Goal: Transaction & Acquisition: Purchase product/service

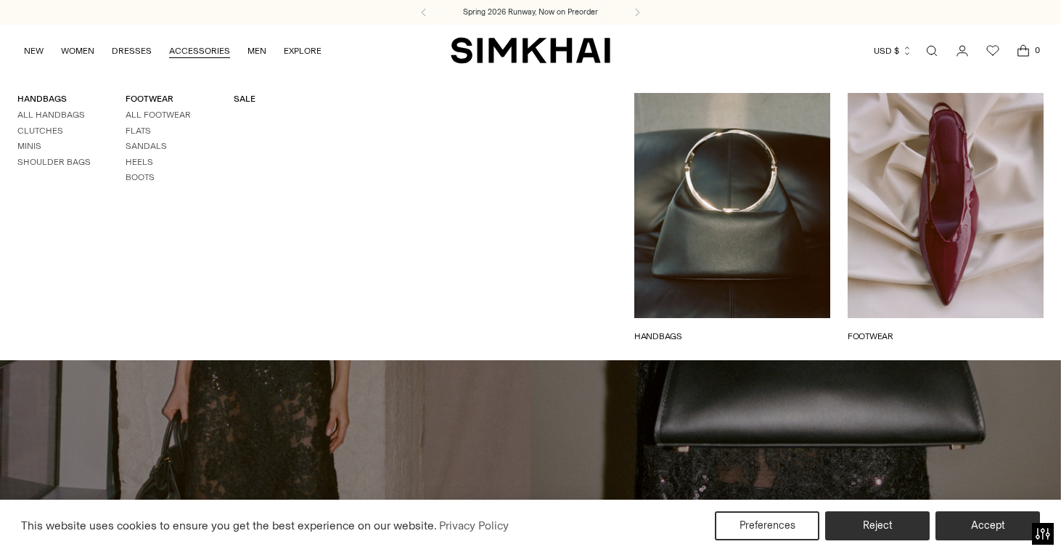
click at [245, 107] on div "HANDBAGS All Handbags Clutches Minis Shoulder Bags FOOTWEAR All Footwear Flats …" at bounding box center [216, 218] width 433 height 250
click at [245, 86] on div "HANDBAGS All Handbags Clutches Minis Shoulder Bags FOOTWEAR All Footwear Flats …" at bounding box center [216, 217] width 433 height 285
click at [245, 89] on div "HANDBAGS All Handbags Clutches Minis Shoulder Bags FOOTWEAR All Footwear Flats …" at bounding box center [216, 217] width 433 height 285
click at [244, 96] on link "SALE" at bounding box center [245, 99] width 22 height 10
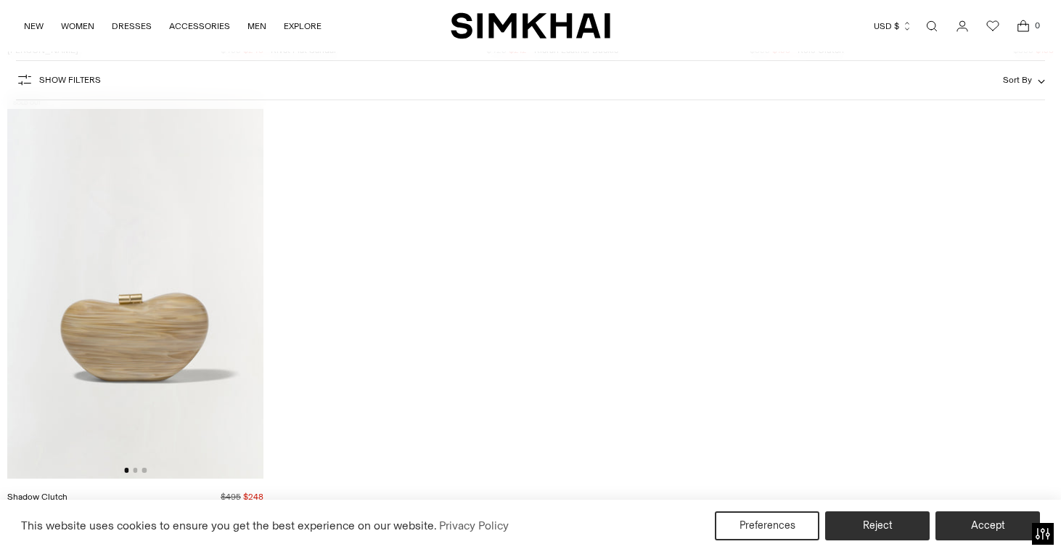
scroll to position [6010, 0]
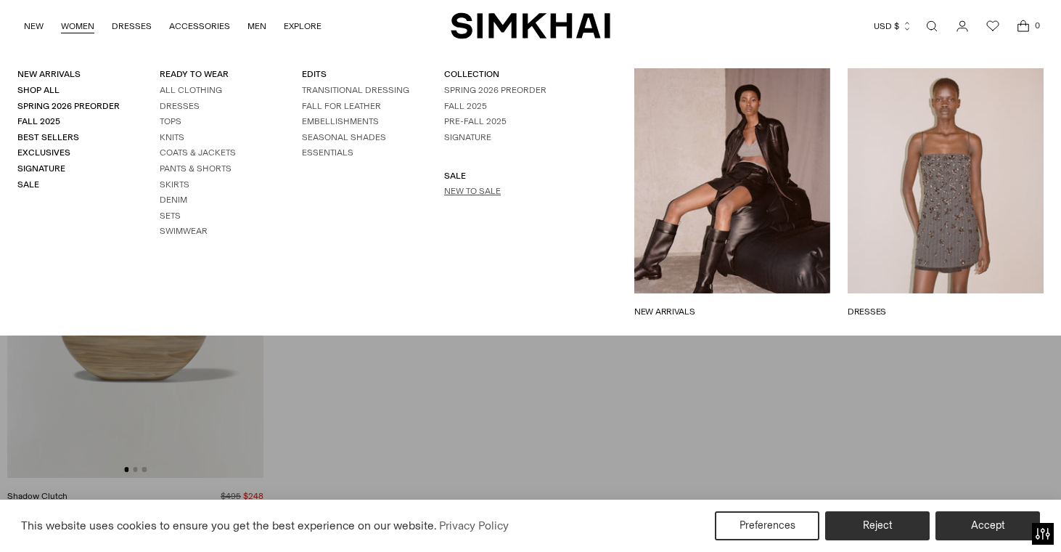
click at [446, 193] on link "New to Sale" at bounding box center [472, 191] width 57 height 10
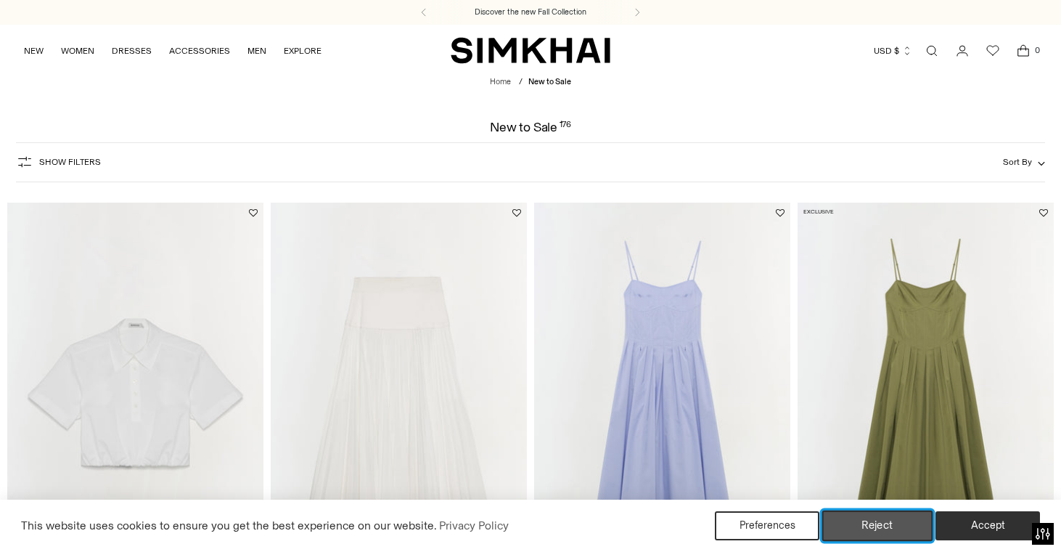
click at [854, 521] on button "Reject" at bounding box center [877, 525] width 111 height 30
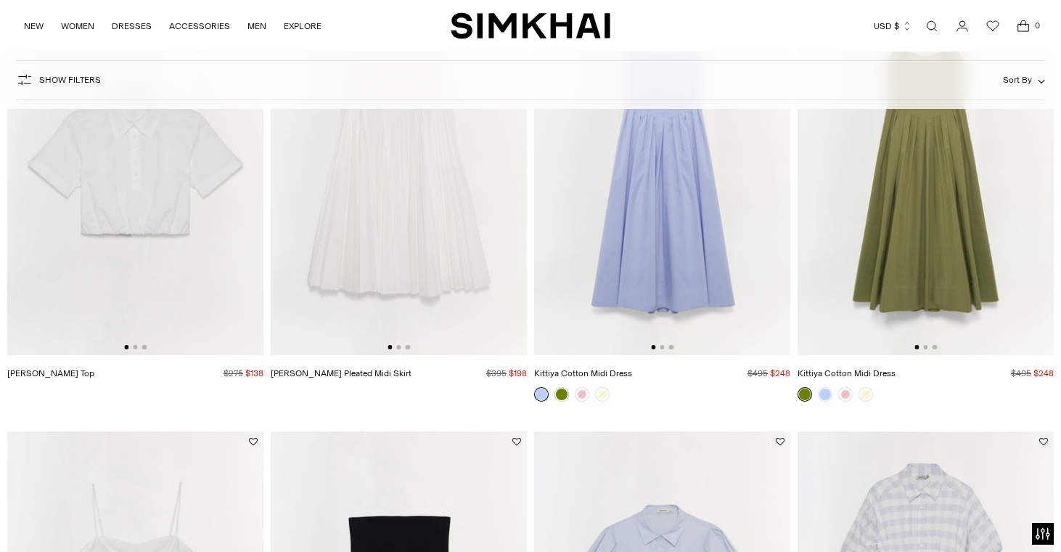
scroll to position [38, 0]
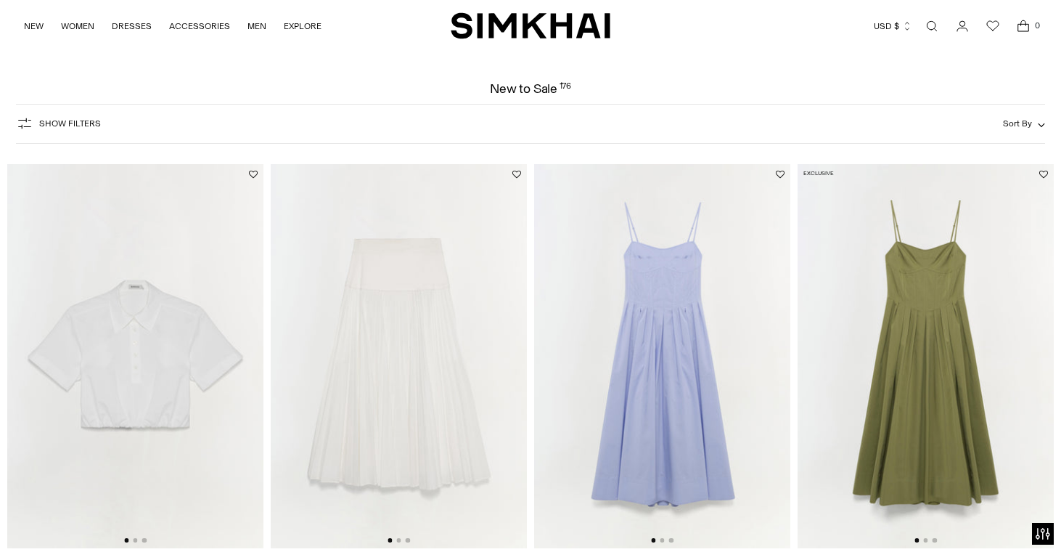
click at [1036, 131] on button "Sort By" at bounding box center [1024, 123] width 42 height 16
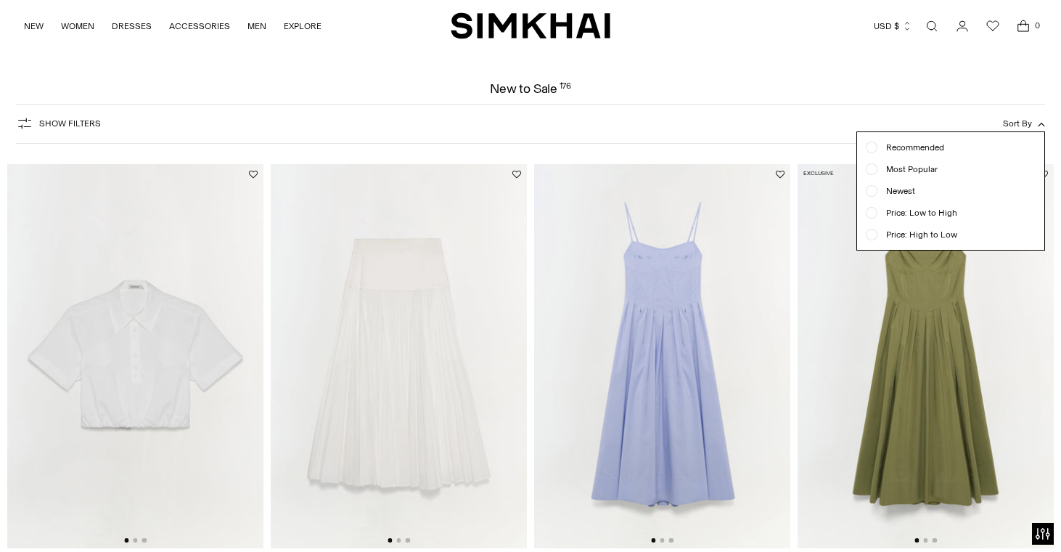
click at [933, 203] on ul "Recommended Most Popular Newest" at bounding box center [950, 191] width 187 height 118
click at [932, 219] on span "Price: Low to High" at bounding box center [918, 212] width 80 height 13
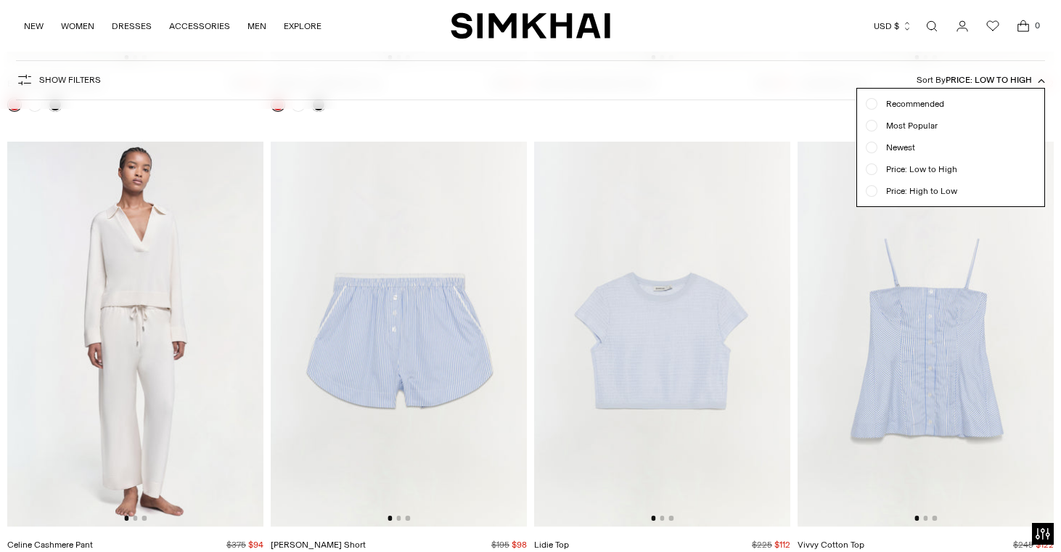
scroll to position [529, 0]
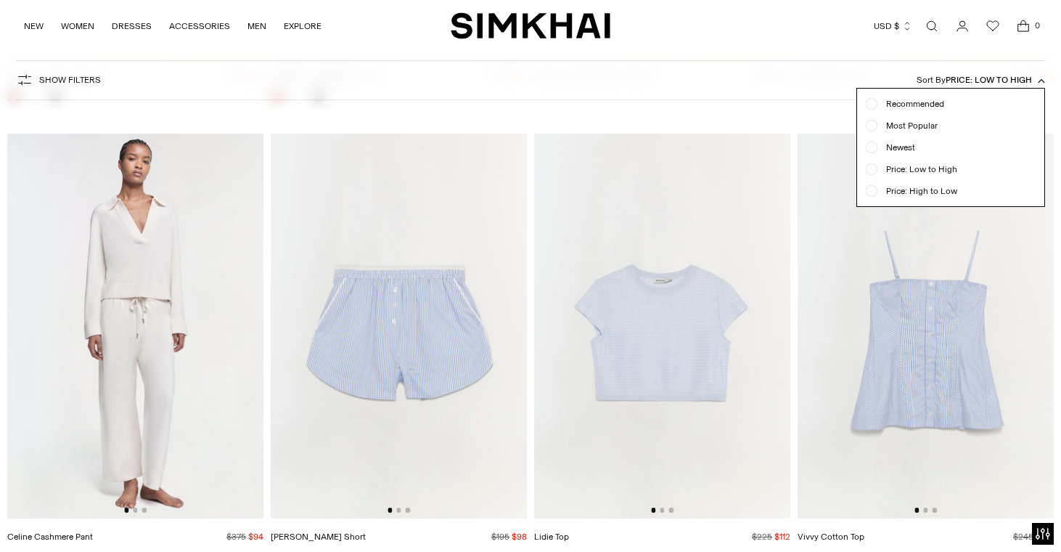
click at [1034, 83] on button "Sort By Price: Low to High" at bounding box center [981, 80] width 128 height 16
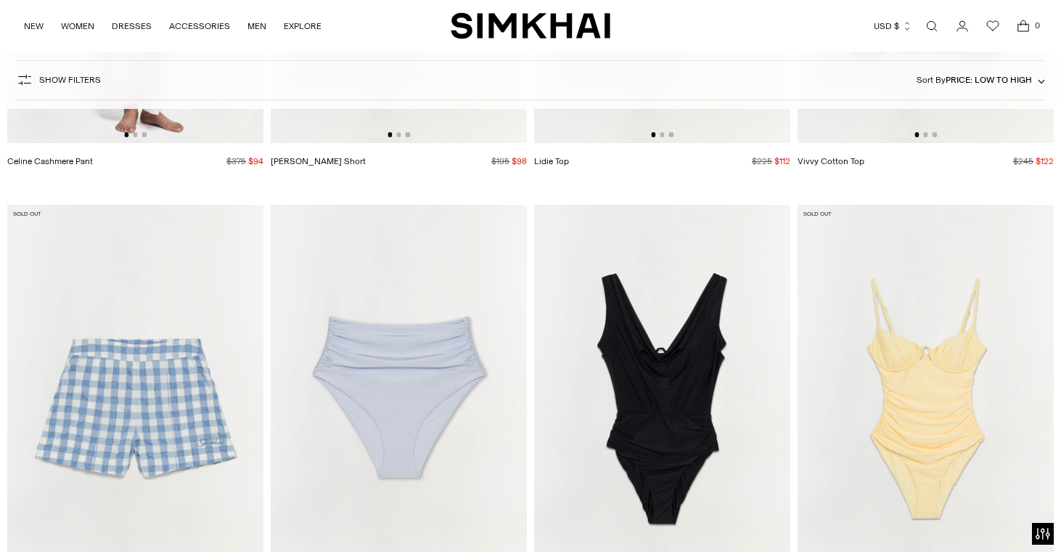
scroll to position [1013, 0]
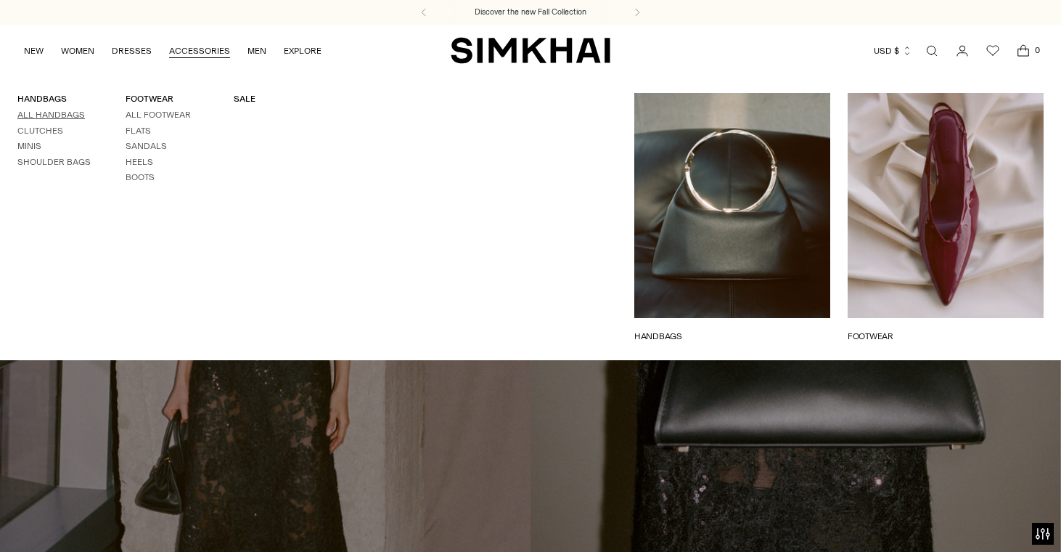
click at [56, 115] on link "All Handbags" at bounding box center [51, 115] width 68 height 10
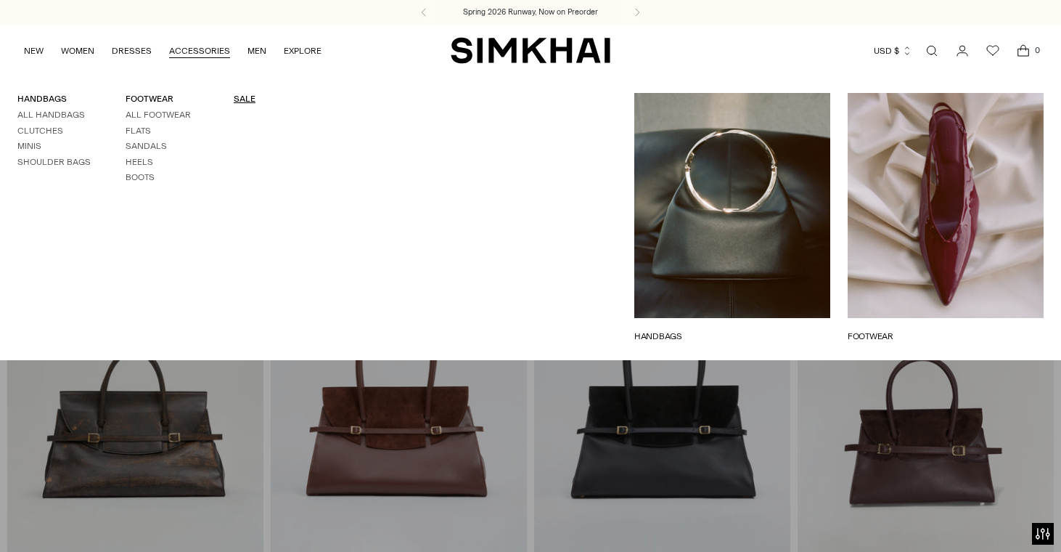
click at [246, 102] on link "SALE" at bounding box center [245, 99] width 22 height 10
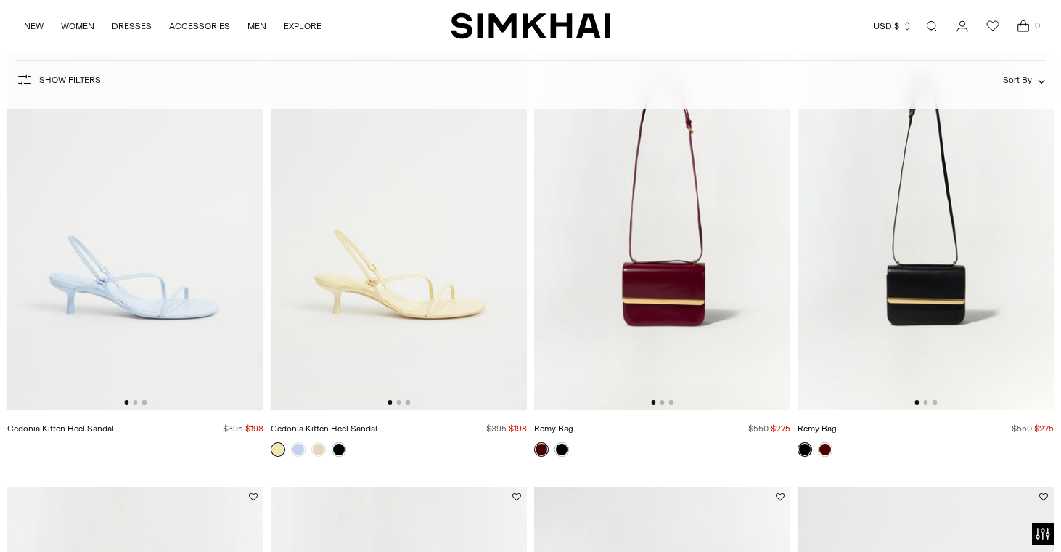
scroll to position [989, 0]
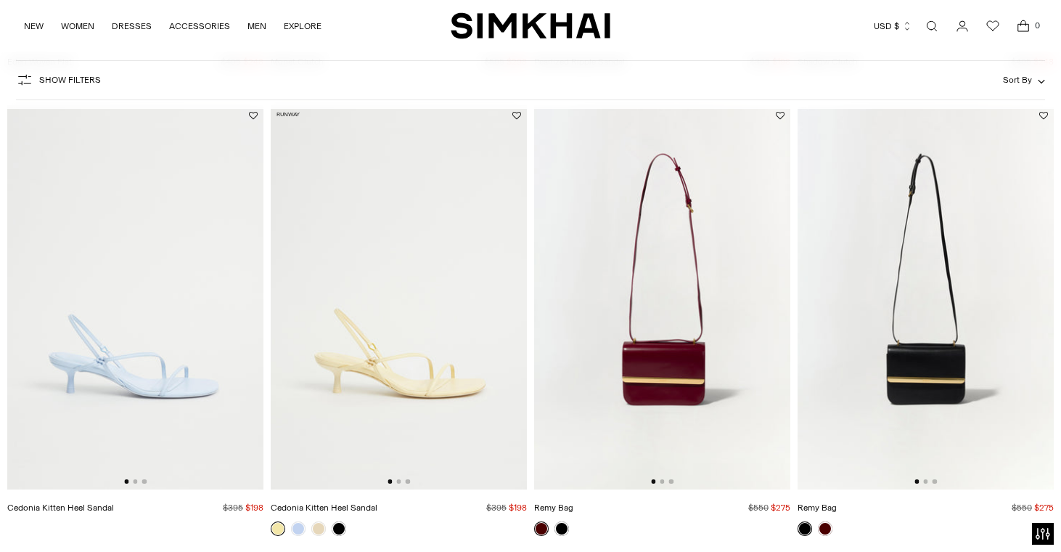
click at [686, 370] on img at bounding box center [662, 297] width 256 height 385
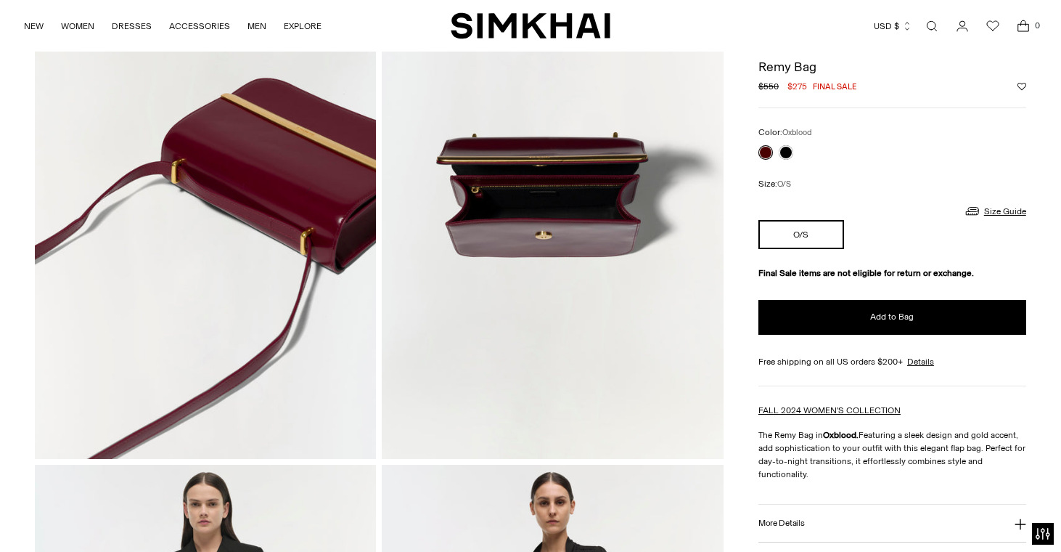
scroll to position [1191, 0]
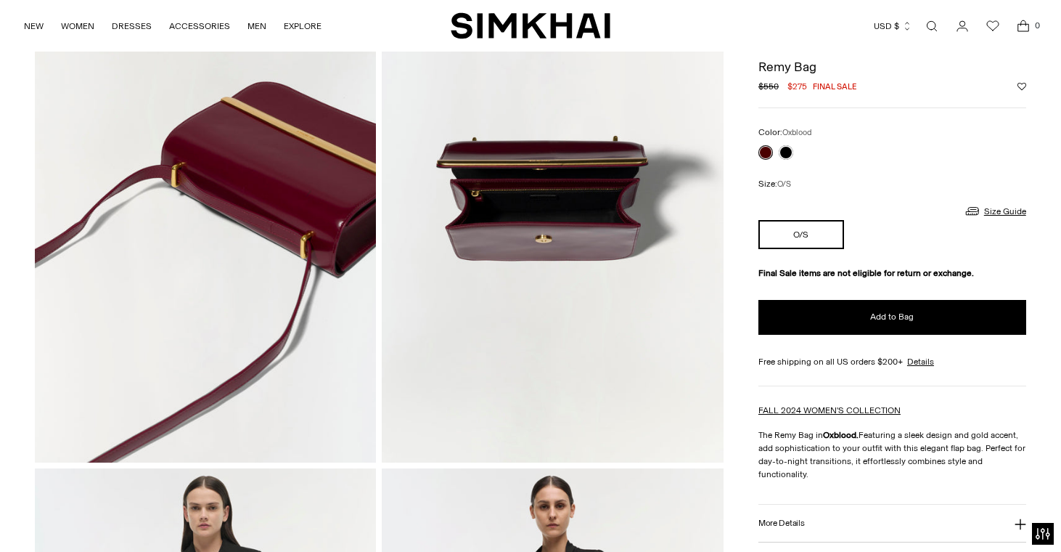
click at [567, 202] on img at bounding box center [552, 206] width 341 height 512
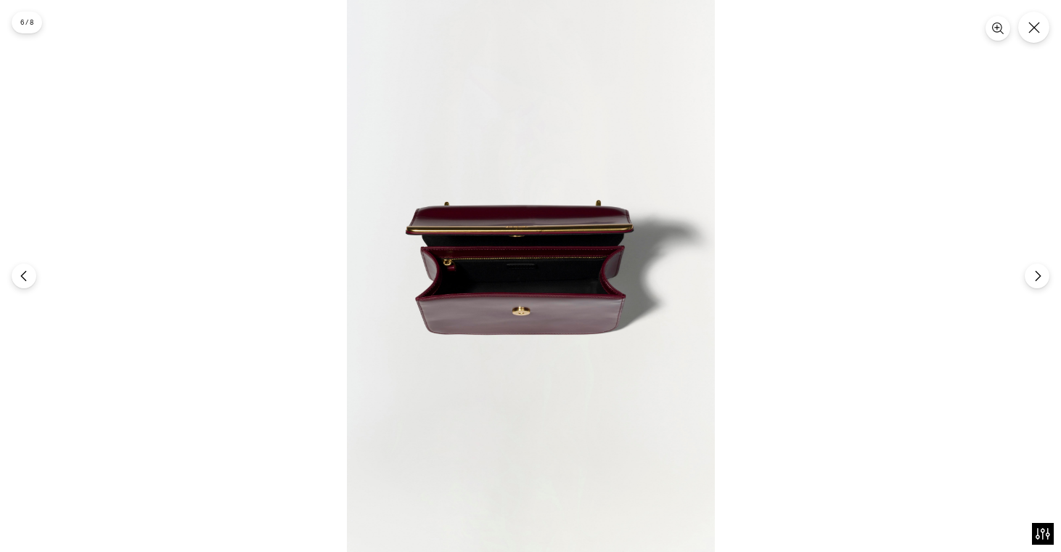
click at [528, 261] on img at bounding box center [531, 276] width 368 height 552
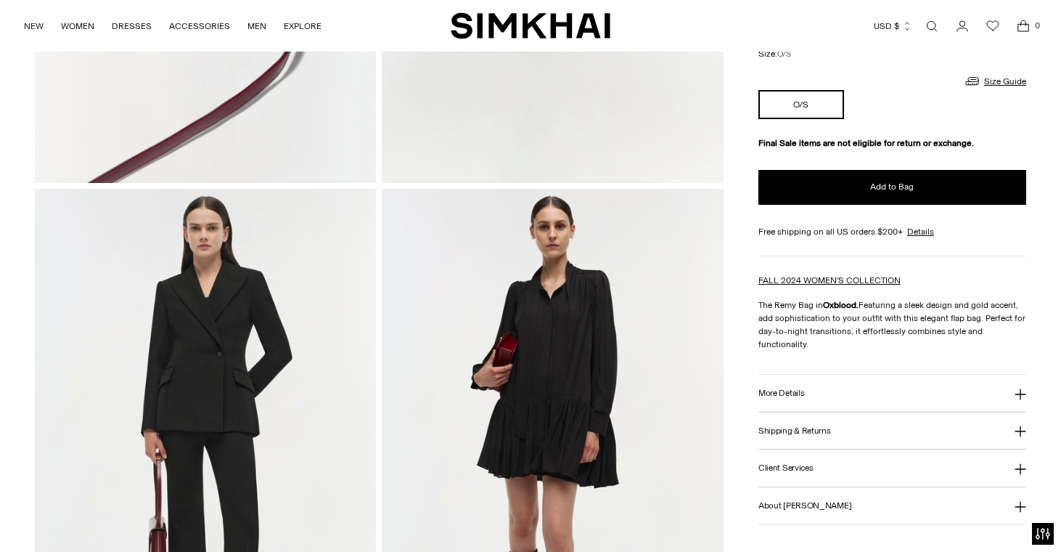
scroll to position [1471, 0]
